Goal: Use online tool/utility: Use online tool/utility

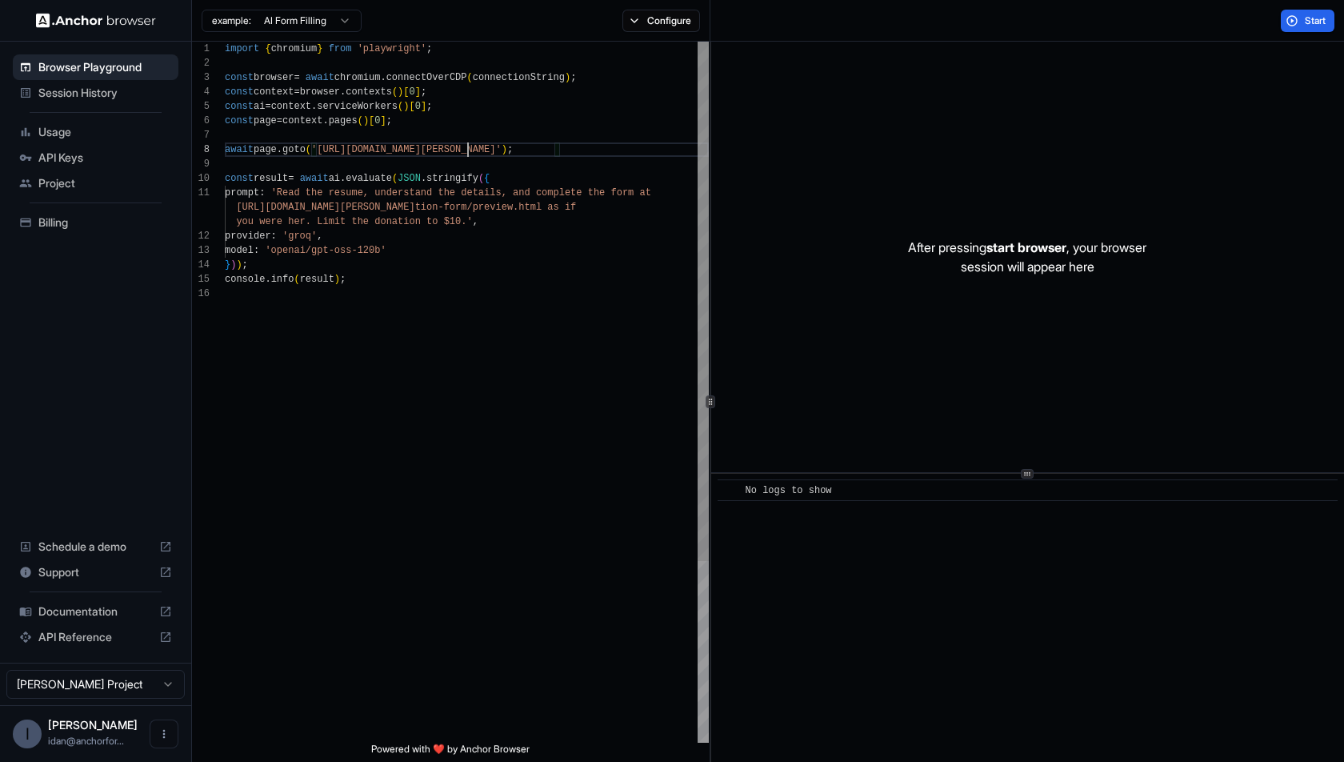
click at [469, 150] on div "import { chromium } from 'playwright' ; const browser = await chromium . connec…" at bounding box center [467, 515] width 484 height 946
click at [467, 286] on div "import { chromium } from 'playwright' ; const browser = await chromium . connec…" at bounding box center [467, 515] width 484 height 946
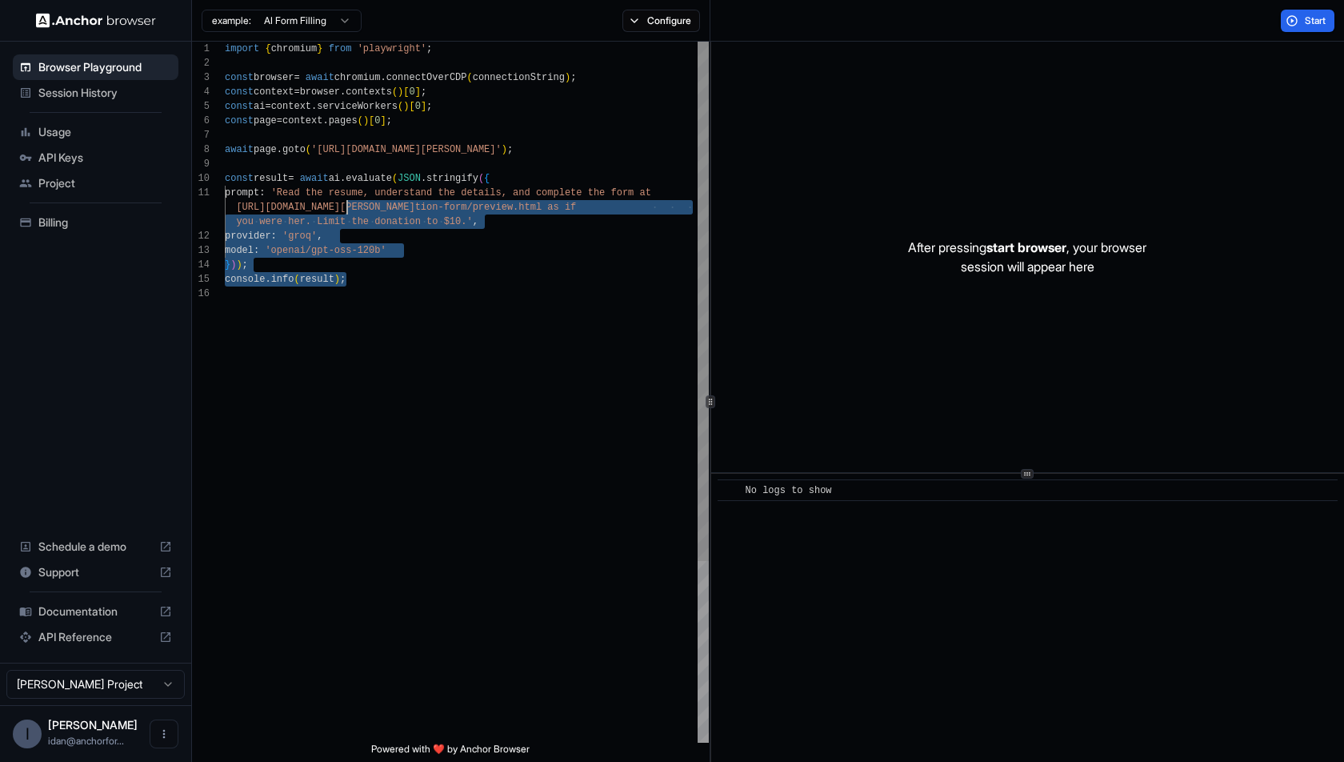
scroll to position [0, 0]
type textarea "**********"
